Goal: Information Seeking & Learning: Learn about a topic

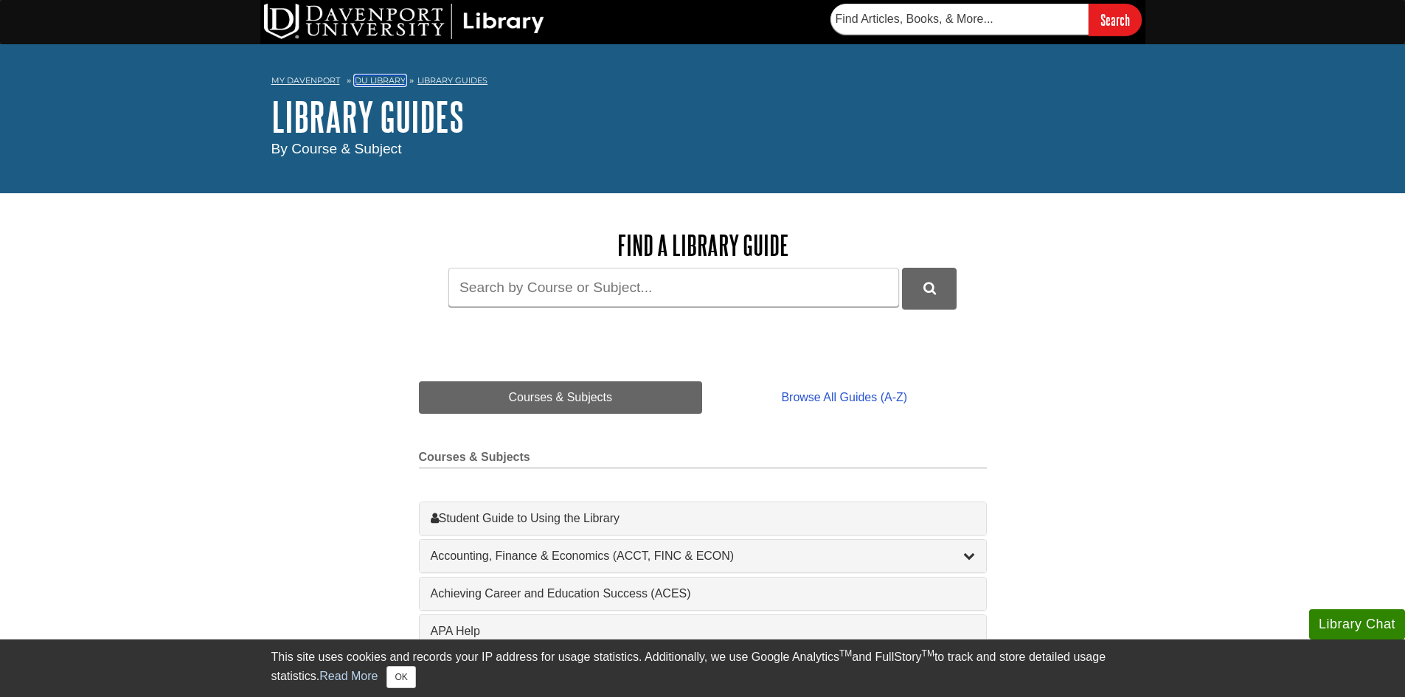
click at [374, 78] on link "DU Library" at bounding box center [380, 80] width 51 height 10
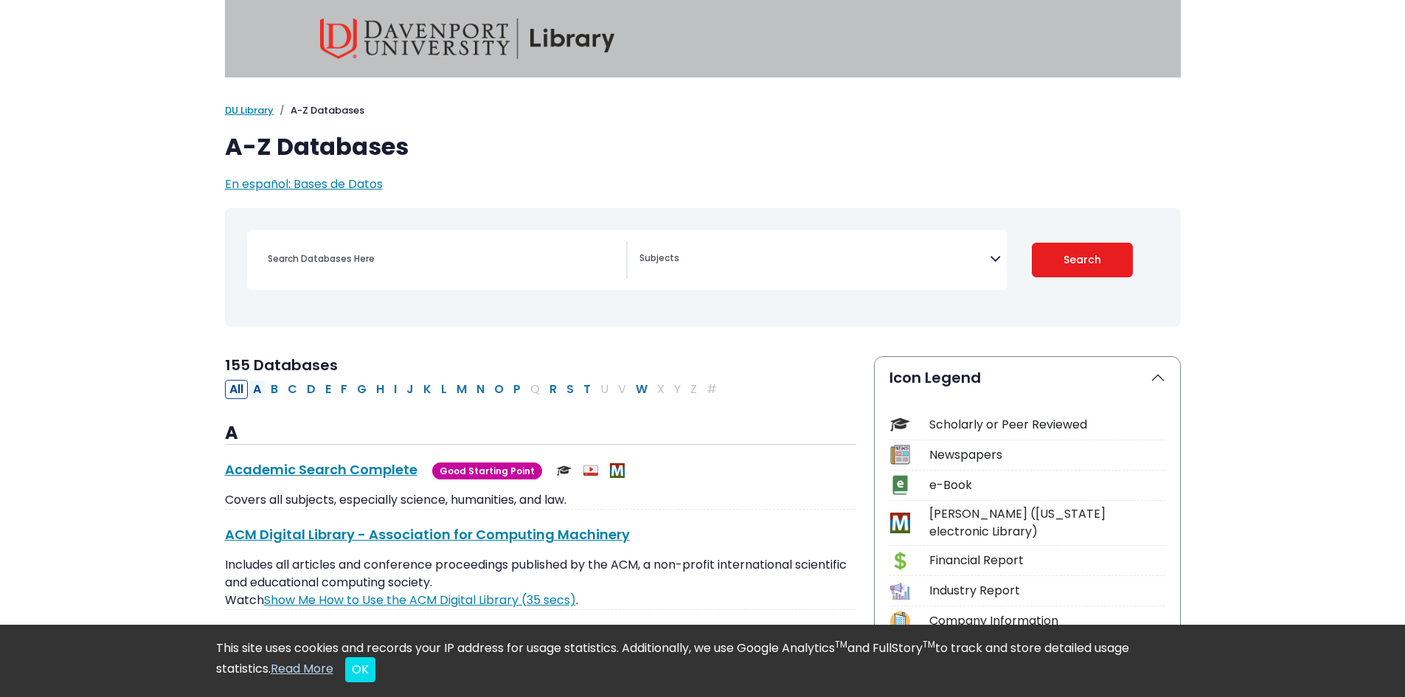
click at [255, 381] on button "A" at bounding box center [257, 389] width 17 height 19
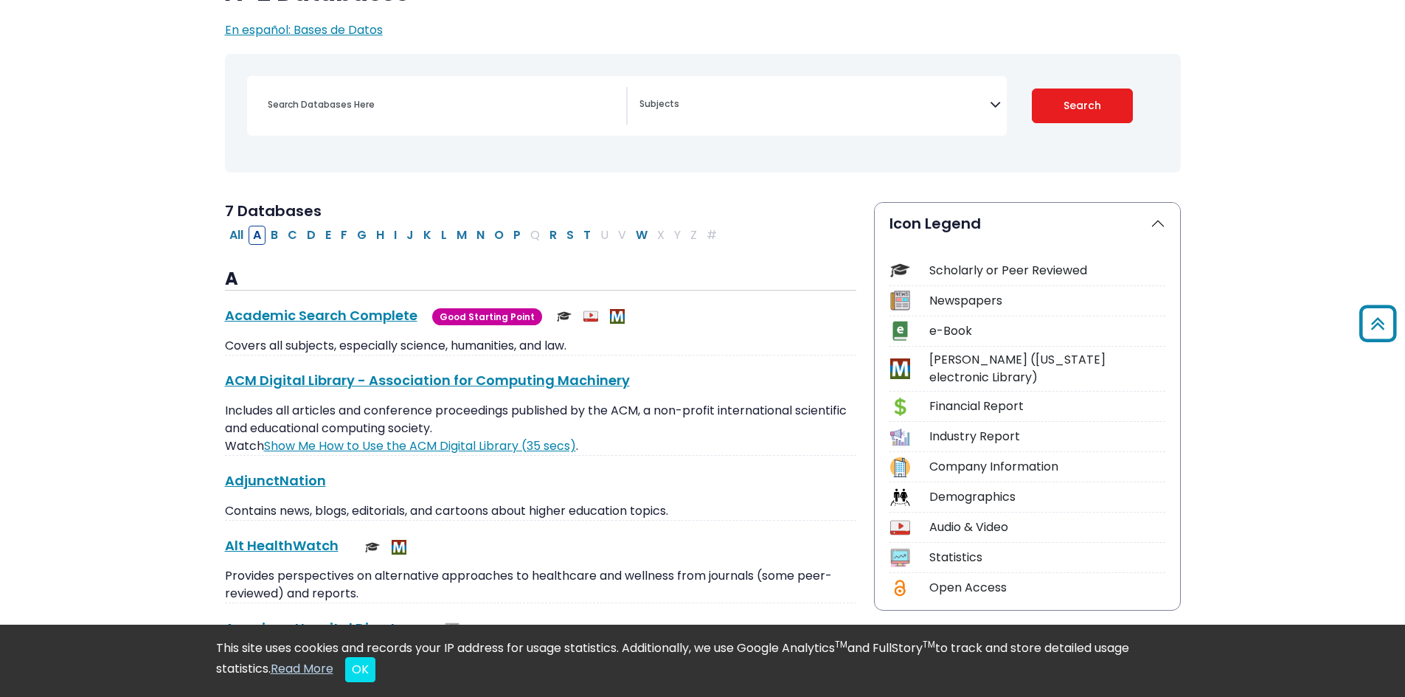
scroll to position [148, 0]
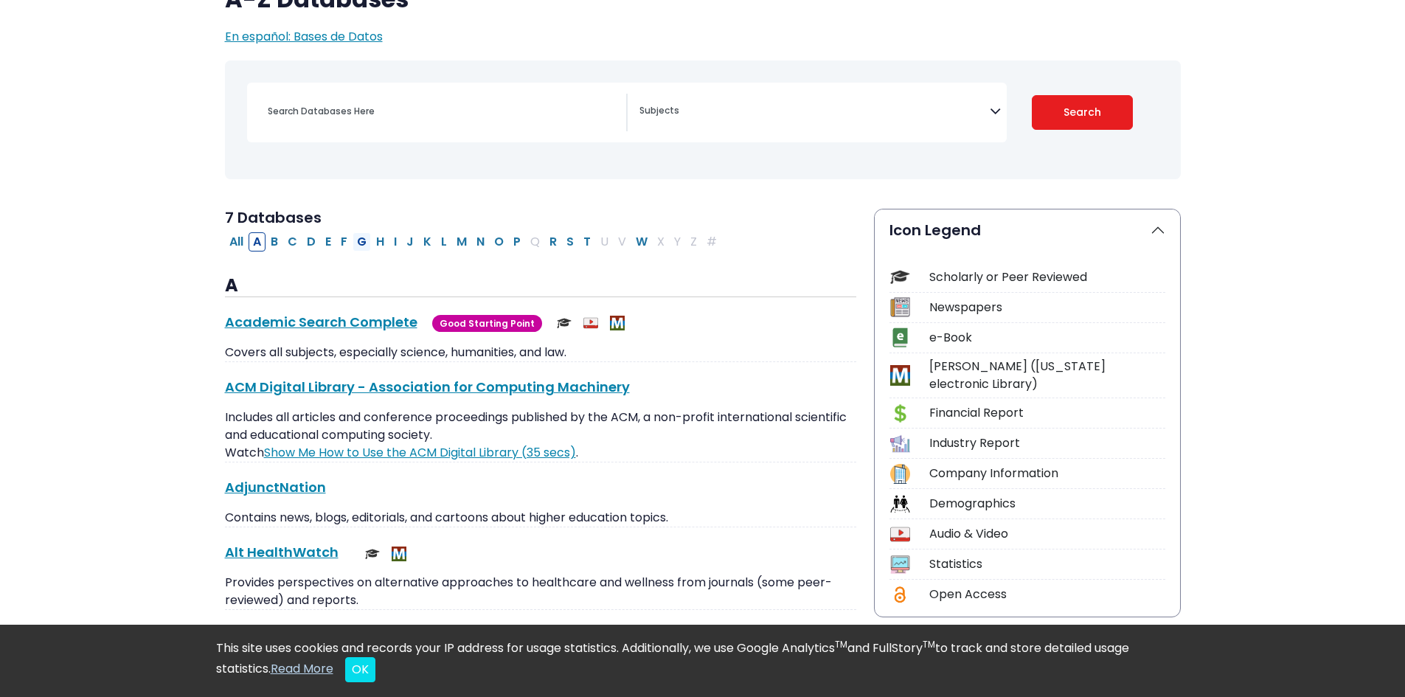
click at [364, 243] on button "G" at bounding box center [362, 241] width 18 height 19
select select "Database Subject Filter"
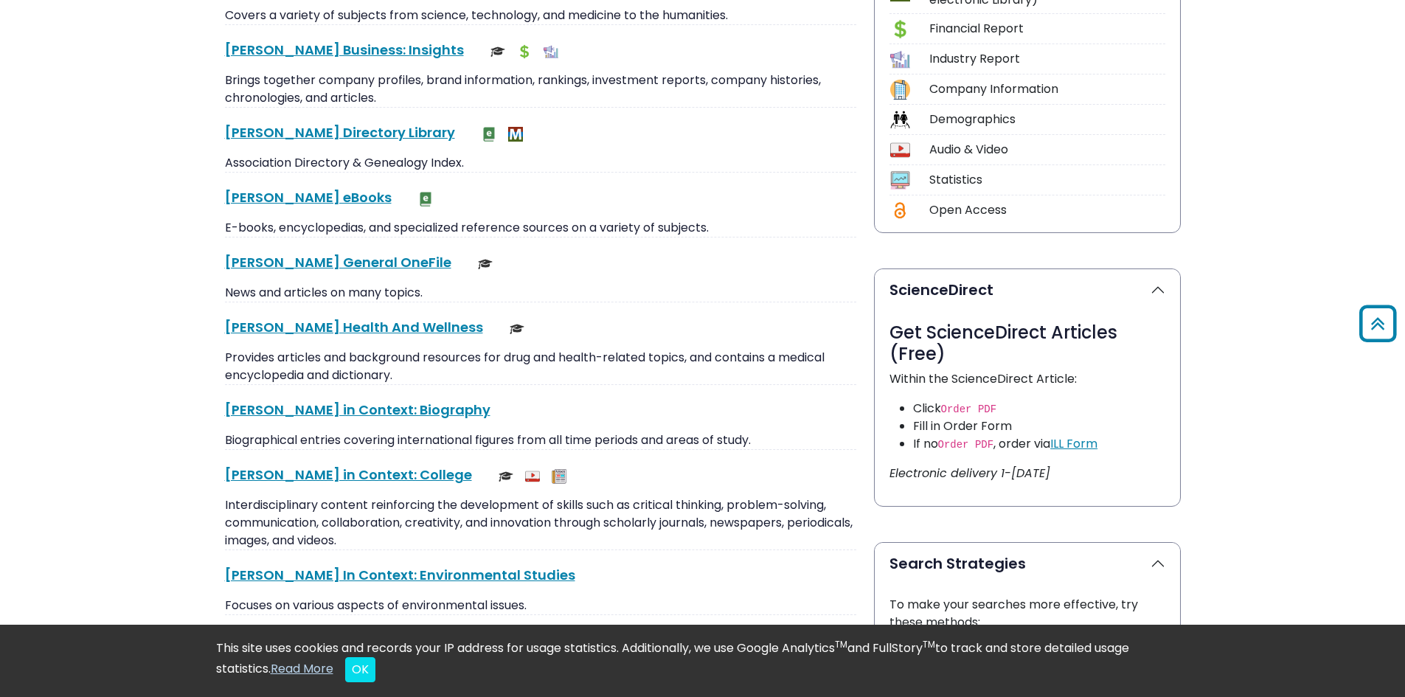
scroll to position [516, 0]
